Goal: Information Seeking & Learning: Learn about a topic

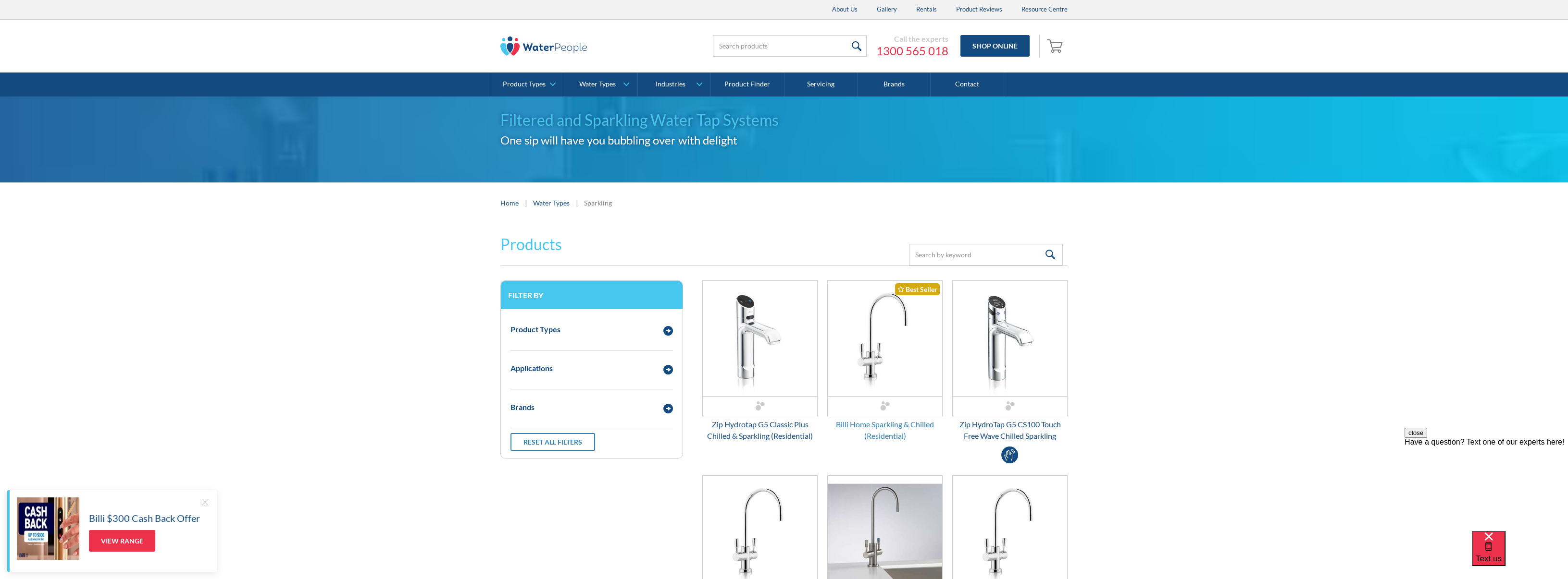
click at [885, 429] on div "Billi Home Sparkling & Chilled (Residential)" at bounding box center [885, 431] width 116 height 23
click at [667, 327] on img "Email Form 3" at bounding box center [668, 331] width 10 height 10
click at [570, 346] on span "Filtered Water Taps" at bounding box center [552, 348] width 65 height 12
click at [517, 346] on input "Filtered Water Taps" at bounding box center [514, 347] width 6 height 6
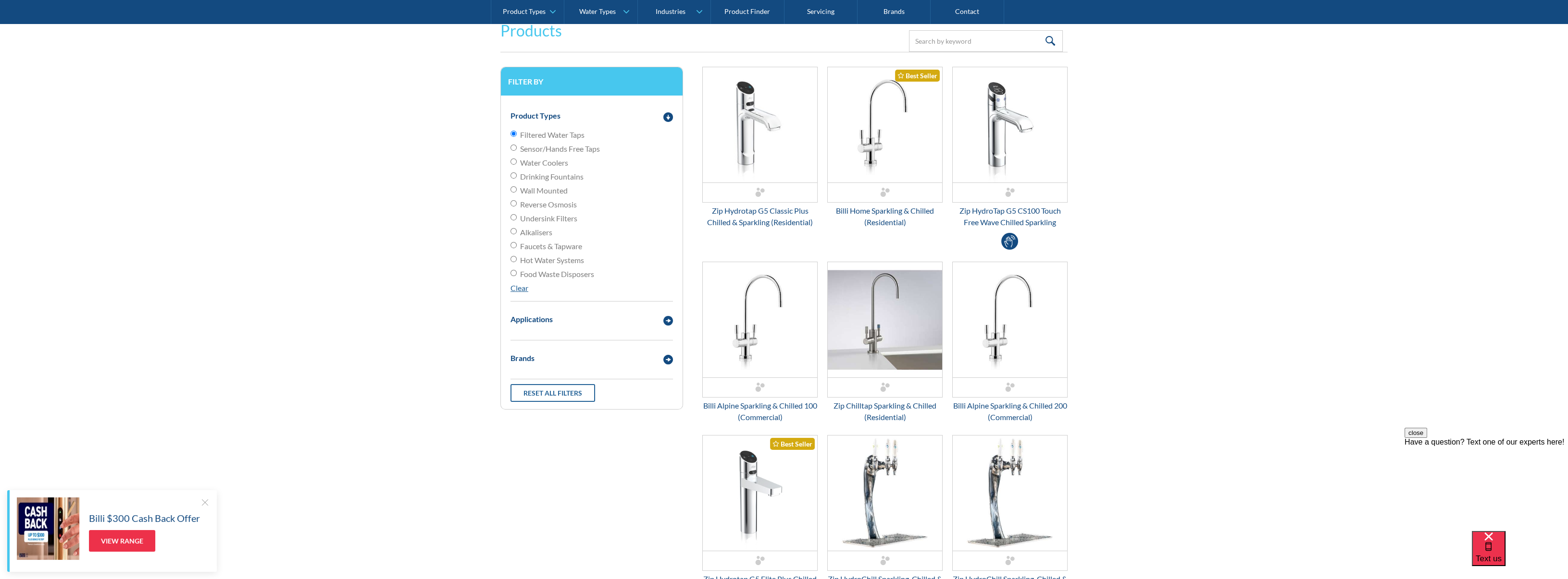
scroll to position [223, 0]
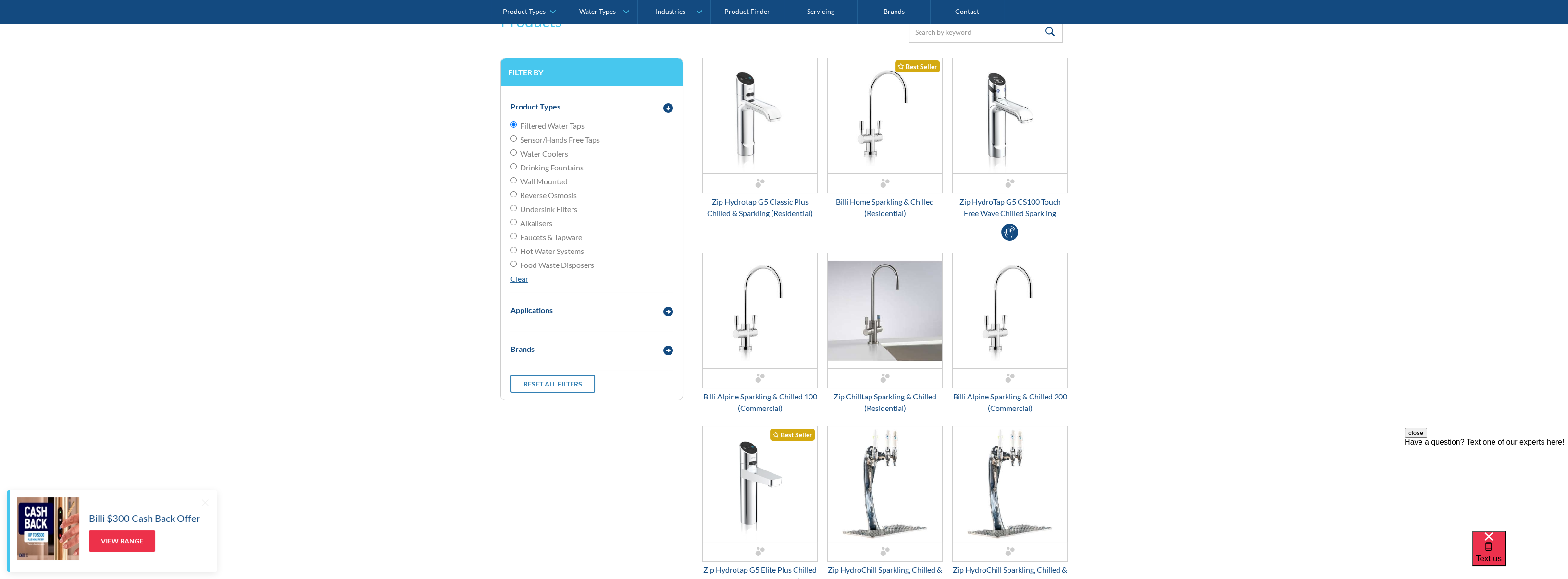
click at [516, 466] on div "Filter by Product Types Filtered Water Taps Sensor/Hands Free Taps Water Cooler…" at bounding box center [784, 520] width 567 height 925
click at [543, 383] on link "Reset all filters" at bounding box center [553, 384] width 85 height 18
radio input "false"
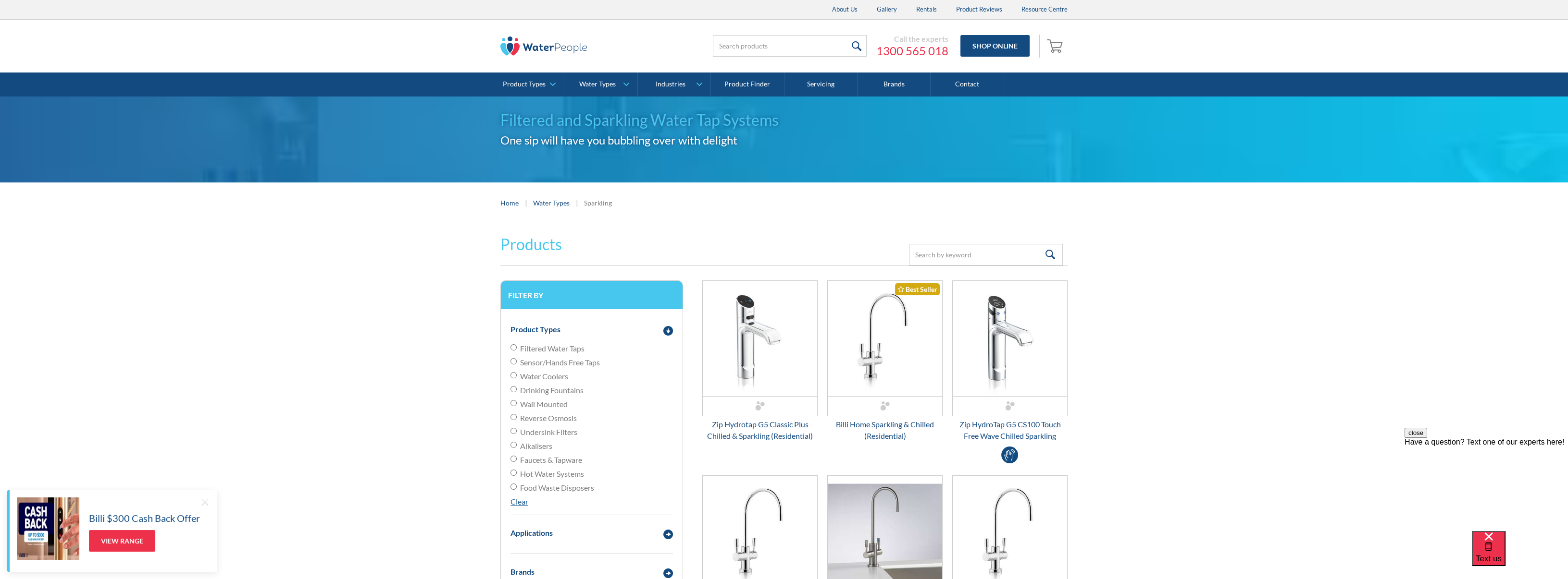
scroll to position [48, 0]
